Goal: Browse casually

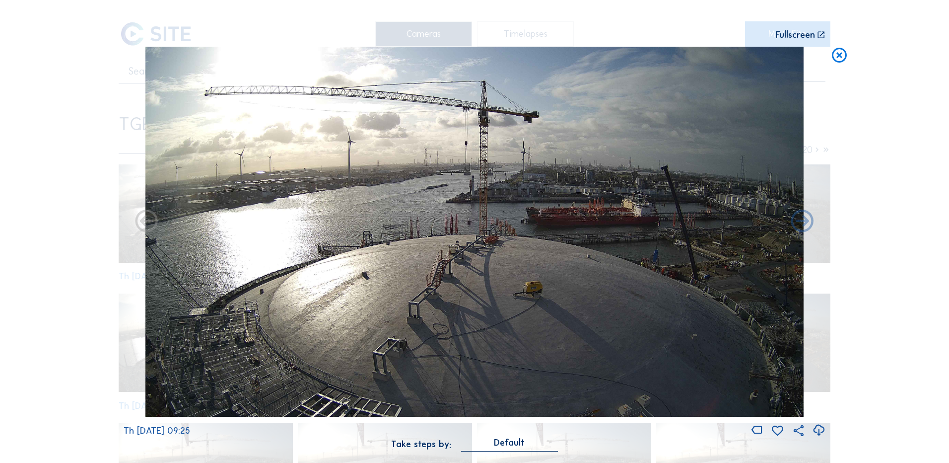
click at [838, 56] on icon at bounding box center [839, 56] width 18 height 18
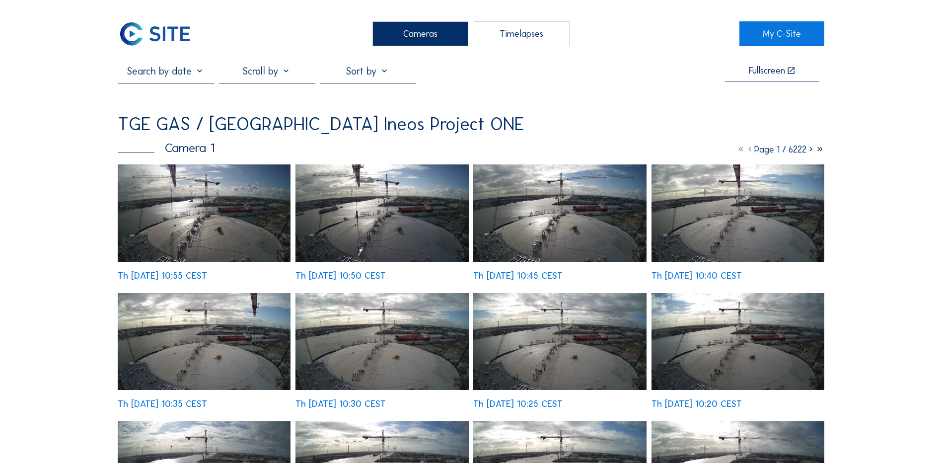
click at [207, 229] on img at bounding box center [204, 212] width 173 height 97
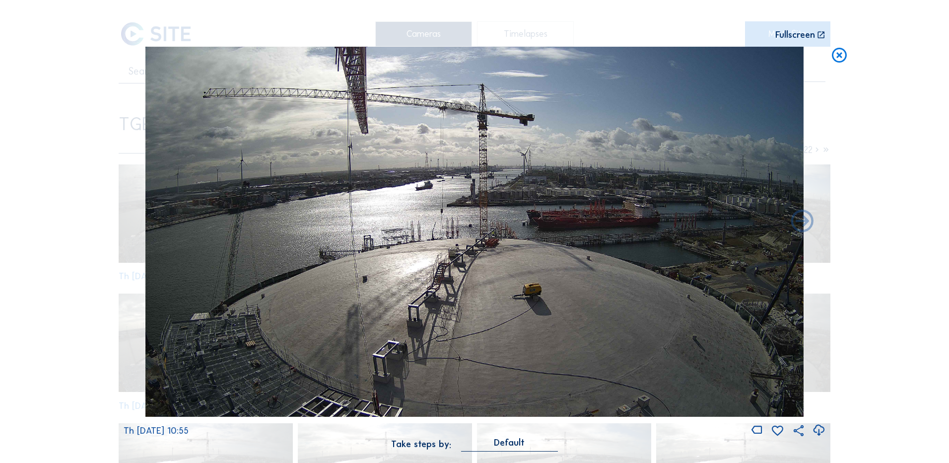
click at [839, 58] on icon at bounding box center [839, 56] width 18 height 18
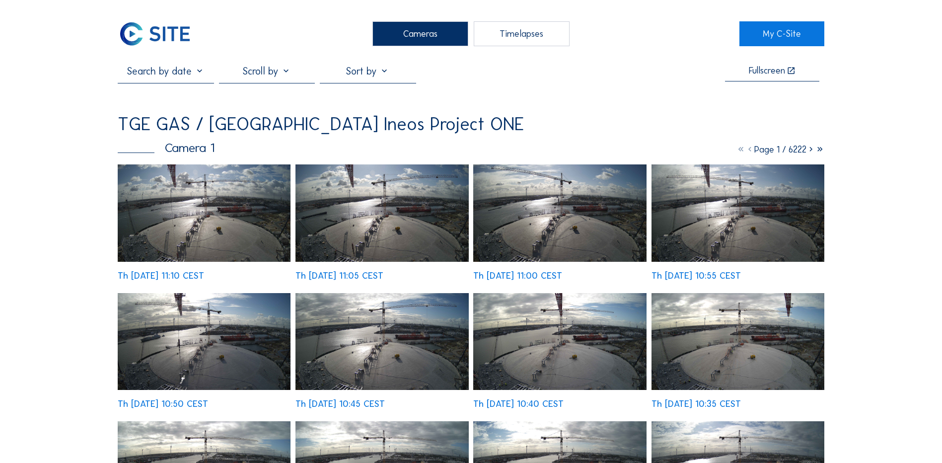
click at [221, 223] on img at bounding box center [204, 212] width 173 height 97
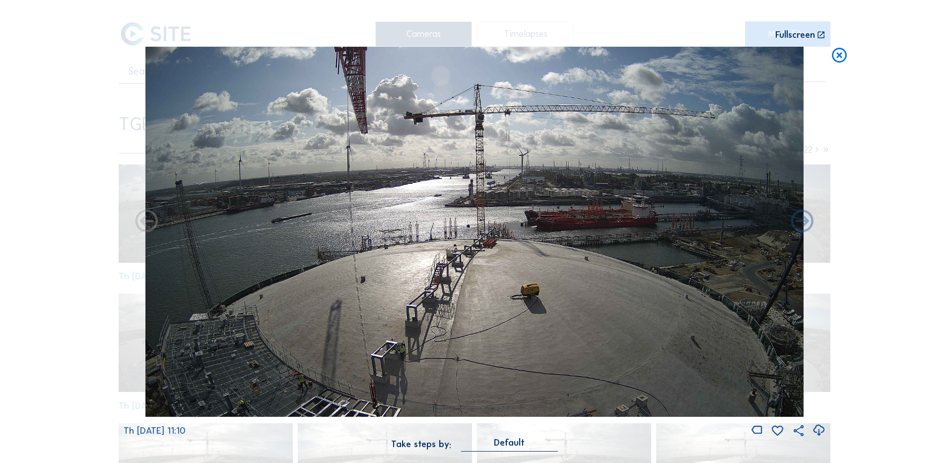
click at [842, 54] on icon at bounding box center [839, 56] width 18 height 18
